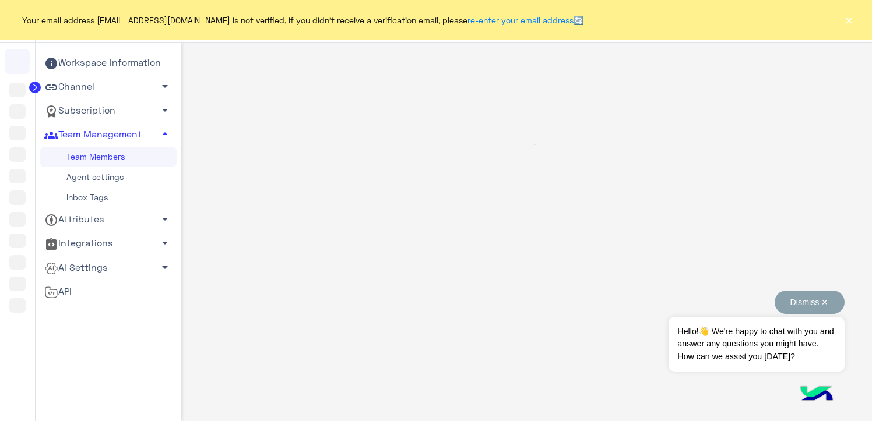
click at [775, 304] on button "Dismiss ✕" at bounding box center [810, 302] width 70 height 23
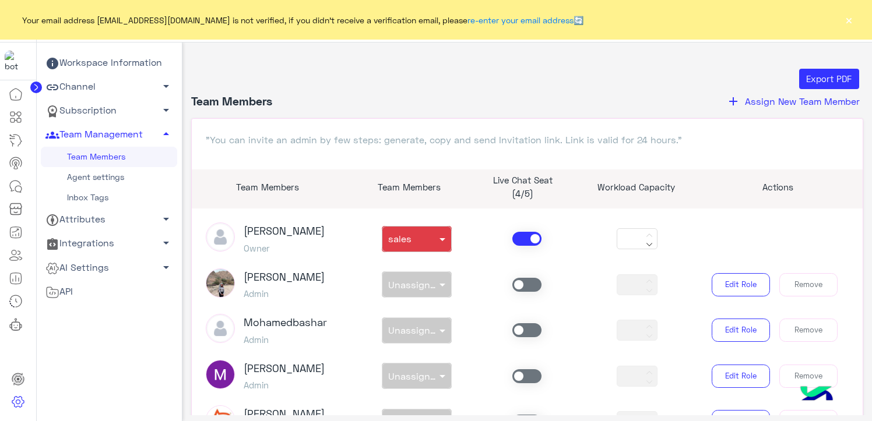
click at [519, 241] on span at bounding box center [526, 239] width 29 height 14
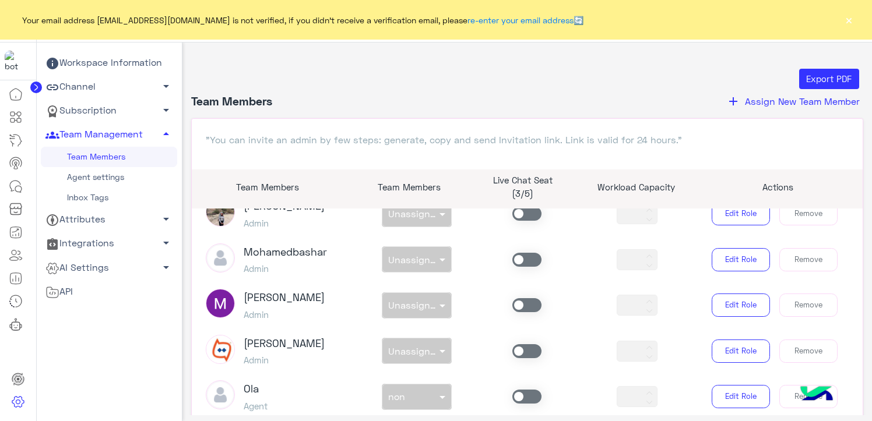
scroll to position [233, 0]
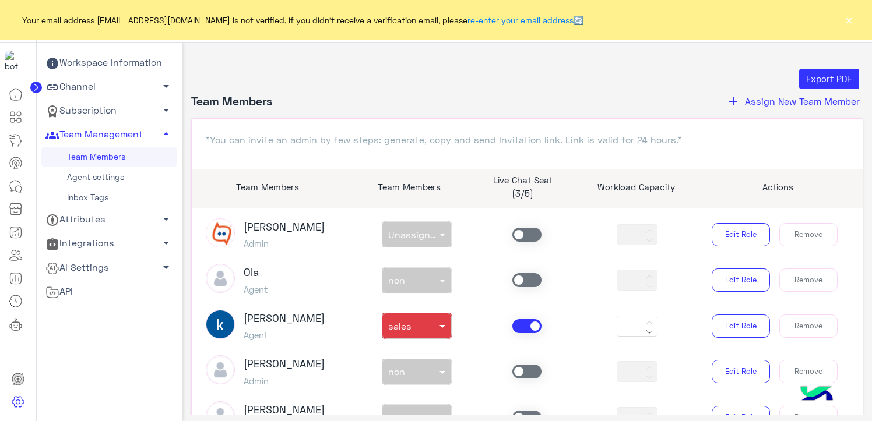
click at [528, 333] on span at bounding box center [526, 326] width 29 height 14
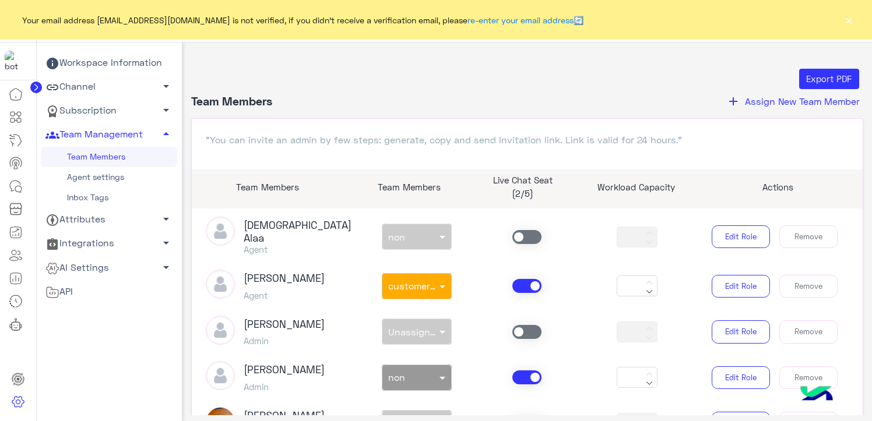
scroll to position [466, 0]
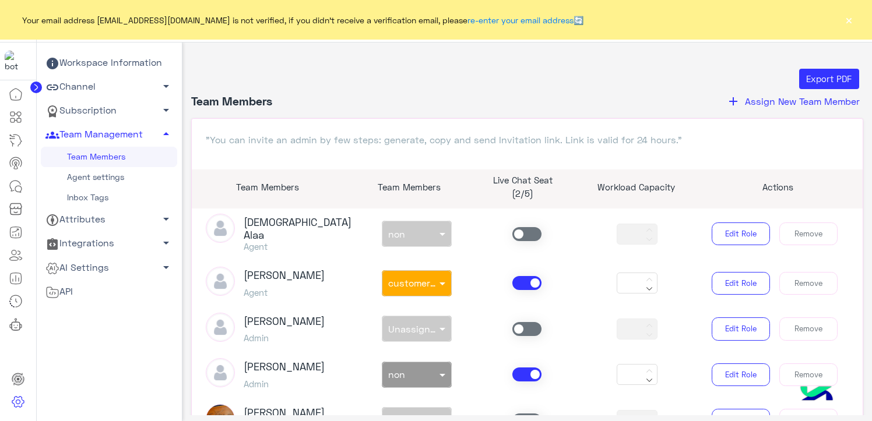
click at [534, 280] on span at bounding box center [526, 283] width 29 height 14
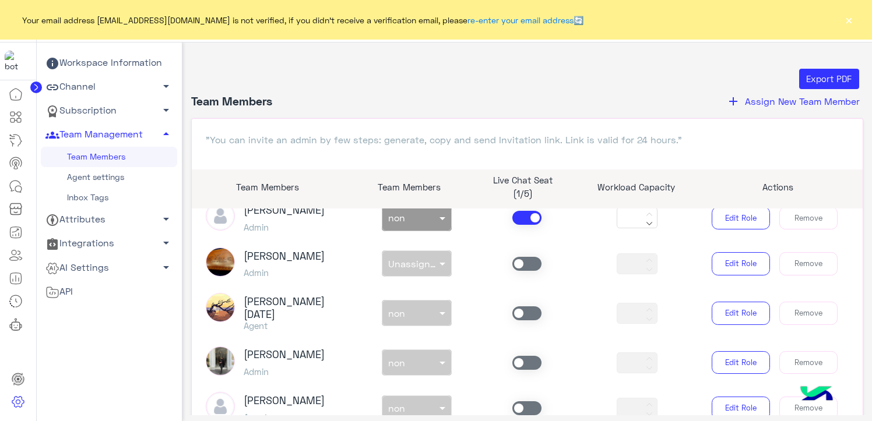
scroll to position [641, 0]
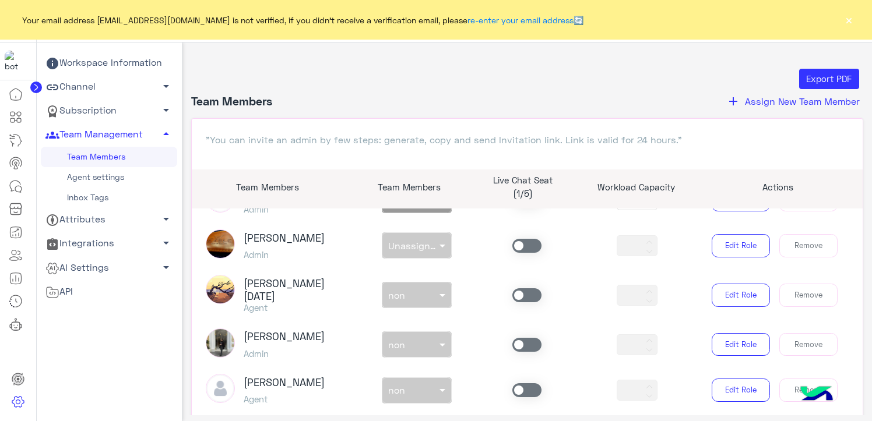
click at [523, 289] on span at bounding box center [526, 296] width 29 height 14
click at [423, 290] on div "non × non" at bounding box center [409, 296] width 54 height 12
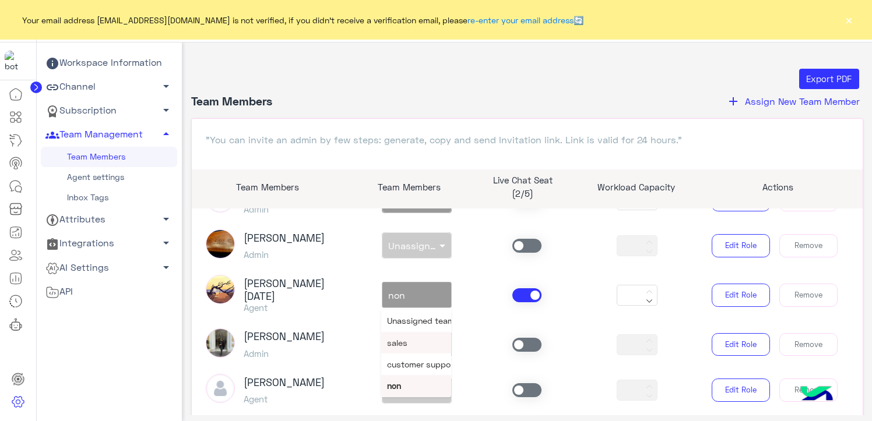
click at [405, 338] on span "sales" at bounding box center [397, 343] width 20 height 10
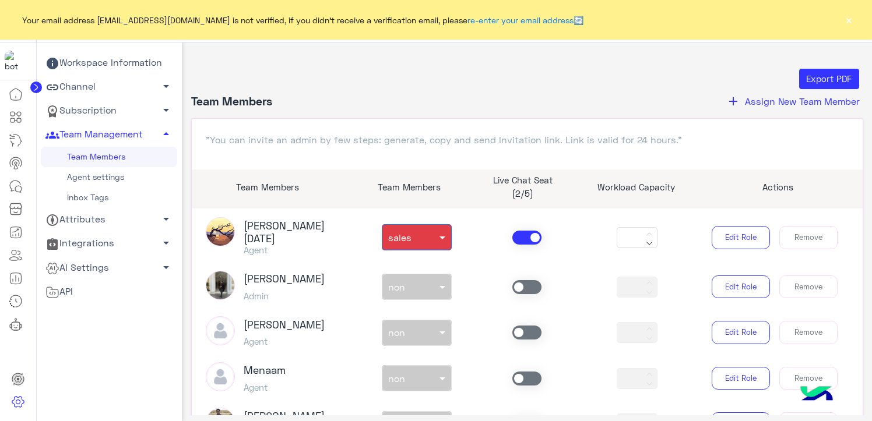
scroll to position [699, 0]
click at [512, 325] on span at bounding box center [526, 332] width 29 height 14
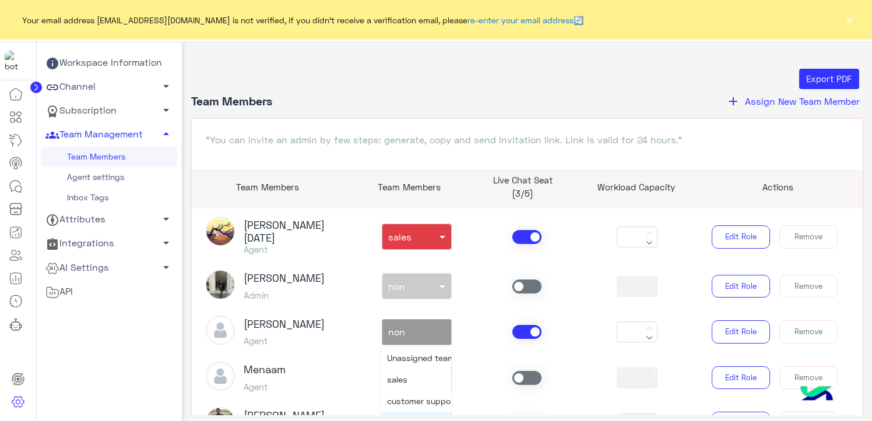
click at [437, 326] on span at bounding box center [444, 332] width 15 height 12
click at [407, 369] on div "sales" at bounding box center [416, 380] width 70 height 22
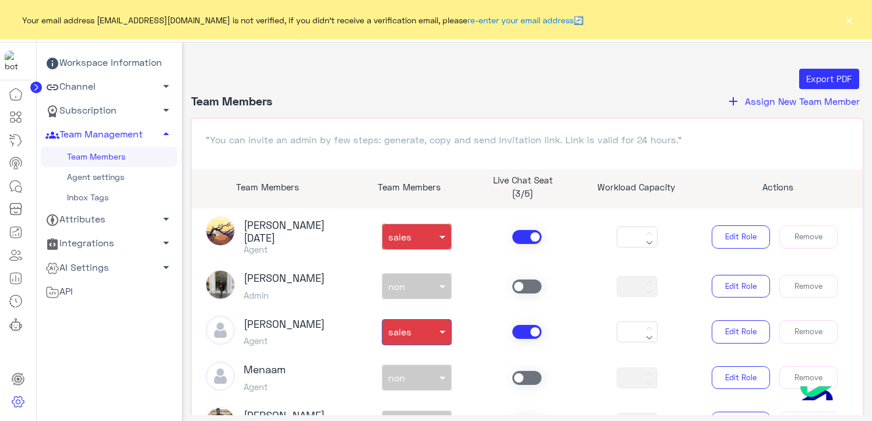
click at [510, 371] on div at bounding box center [527, 378] width 110 height 14
click at [529, 371] on span at bounding box center [526, 378] width 29 height 14
click at [437, 372] on span at bounding box center [444, 378] width 15 height 12
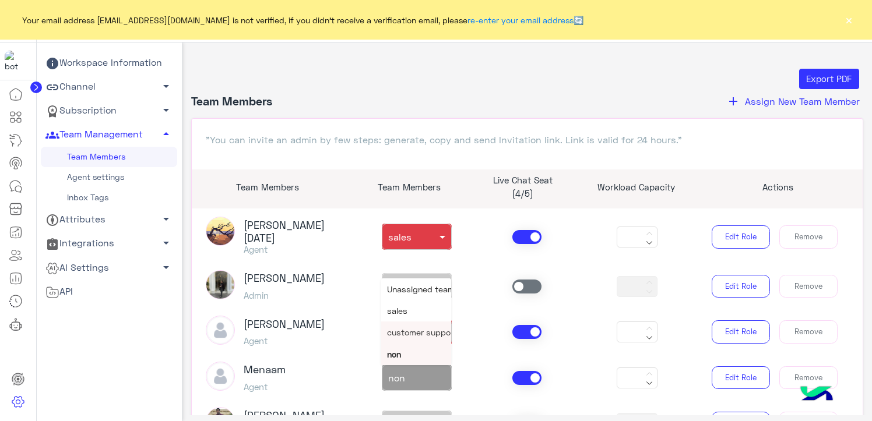
click at [414, 328] on span "customer support" at bounding box center [422, 333] width 70 height 10
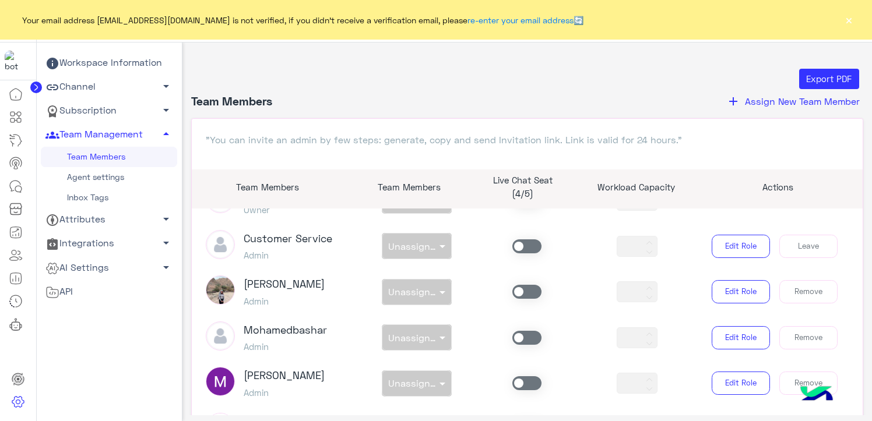
scroll to position [0, 0]
